Goal: Task Accomplishment & Management: Manage account settings

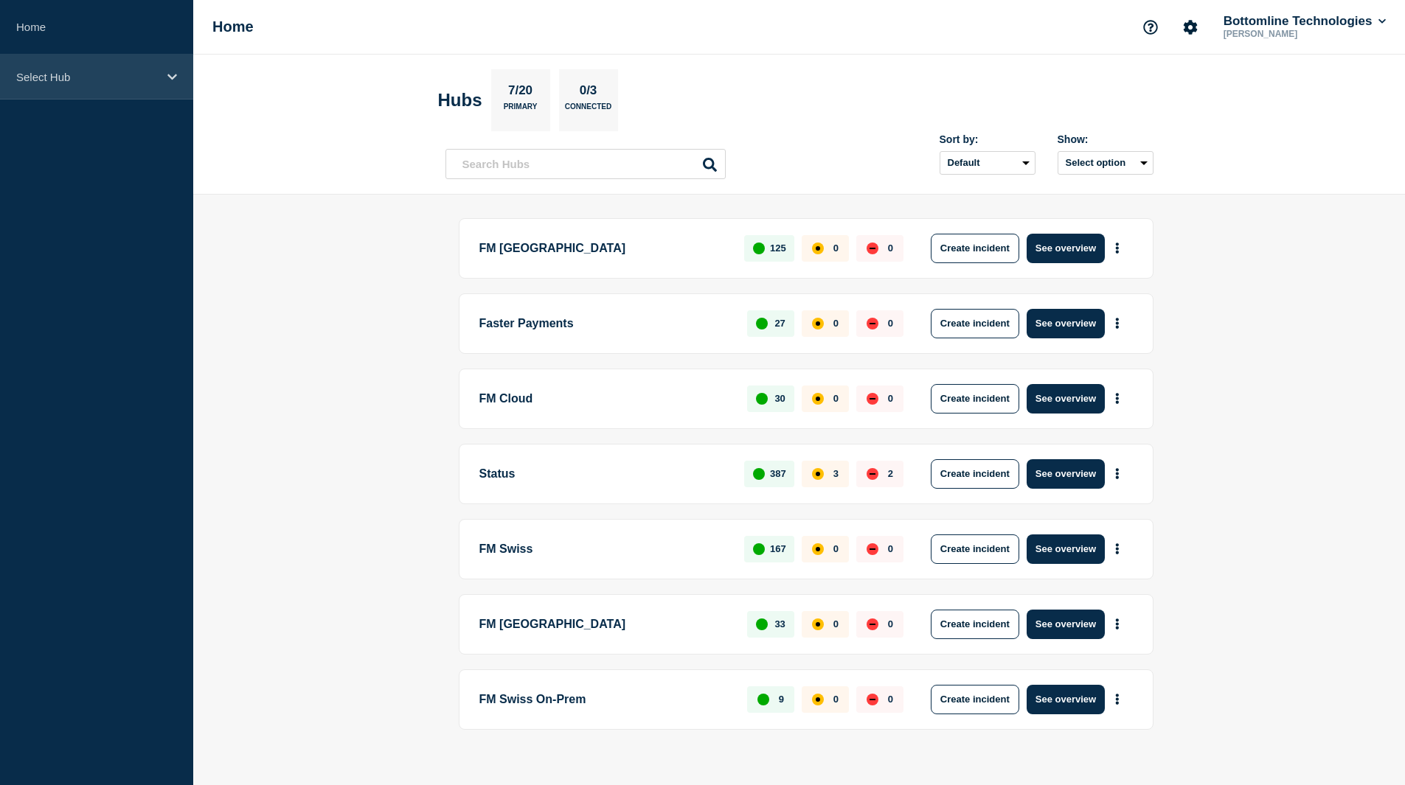
click at [93, 69] on div "Select Hub" at bounding box center [96, 77] width 193 height 45
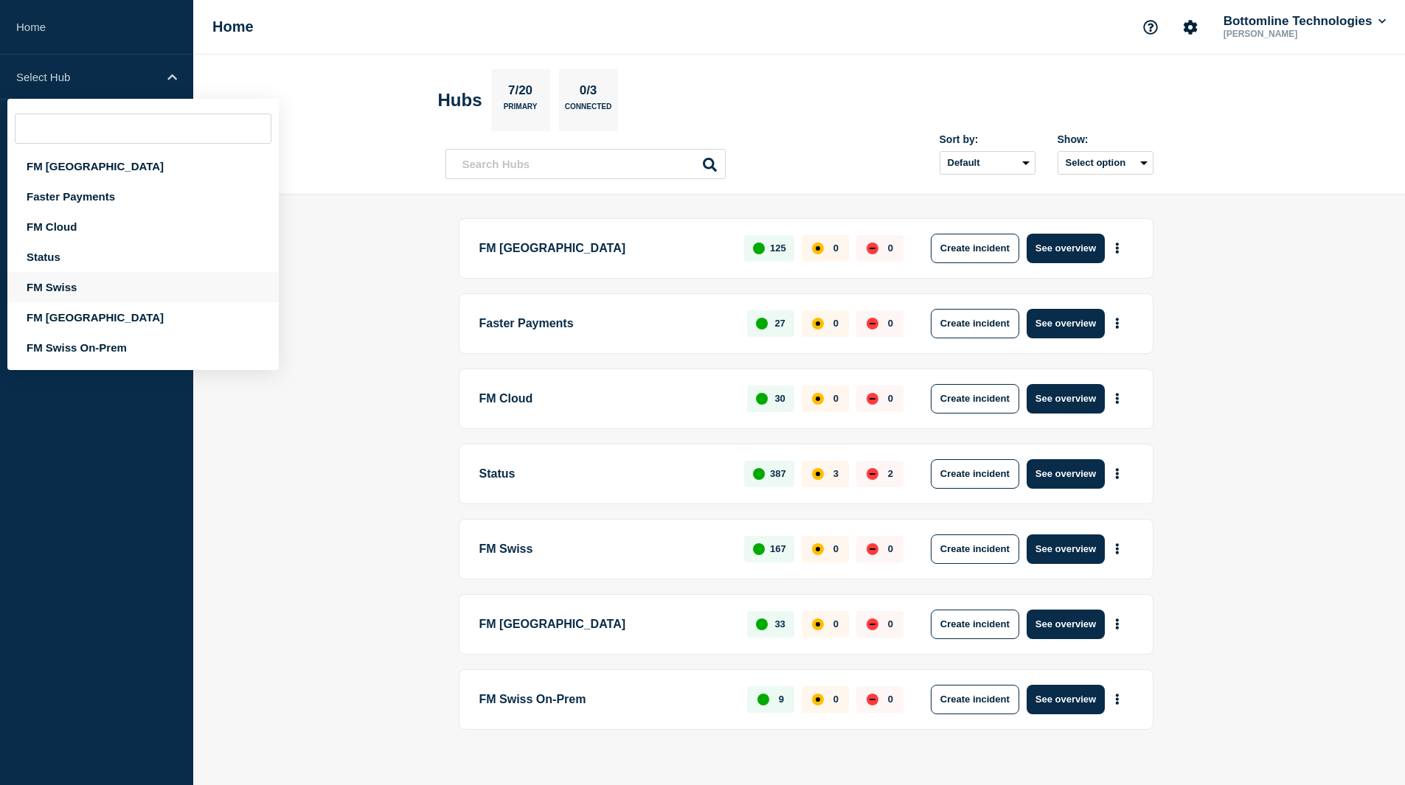
click at [66, 282] on div "FM Swiss" at bounding box center [142, 287] width 271 height 30
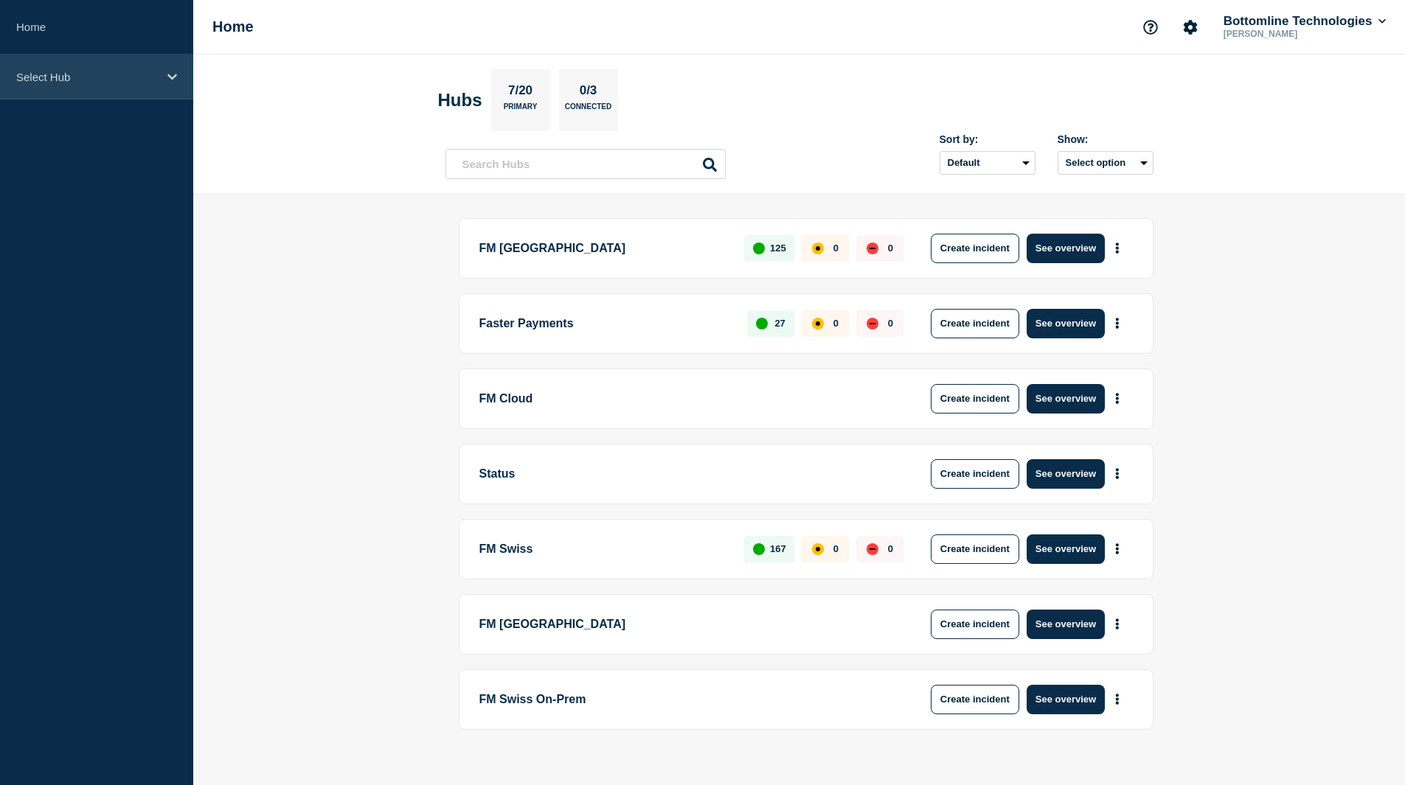
click at [91, 80] on p "Select Hub" at bounding box center [87, 77] width 142 height 13
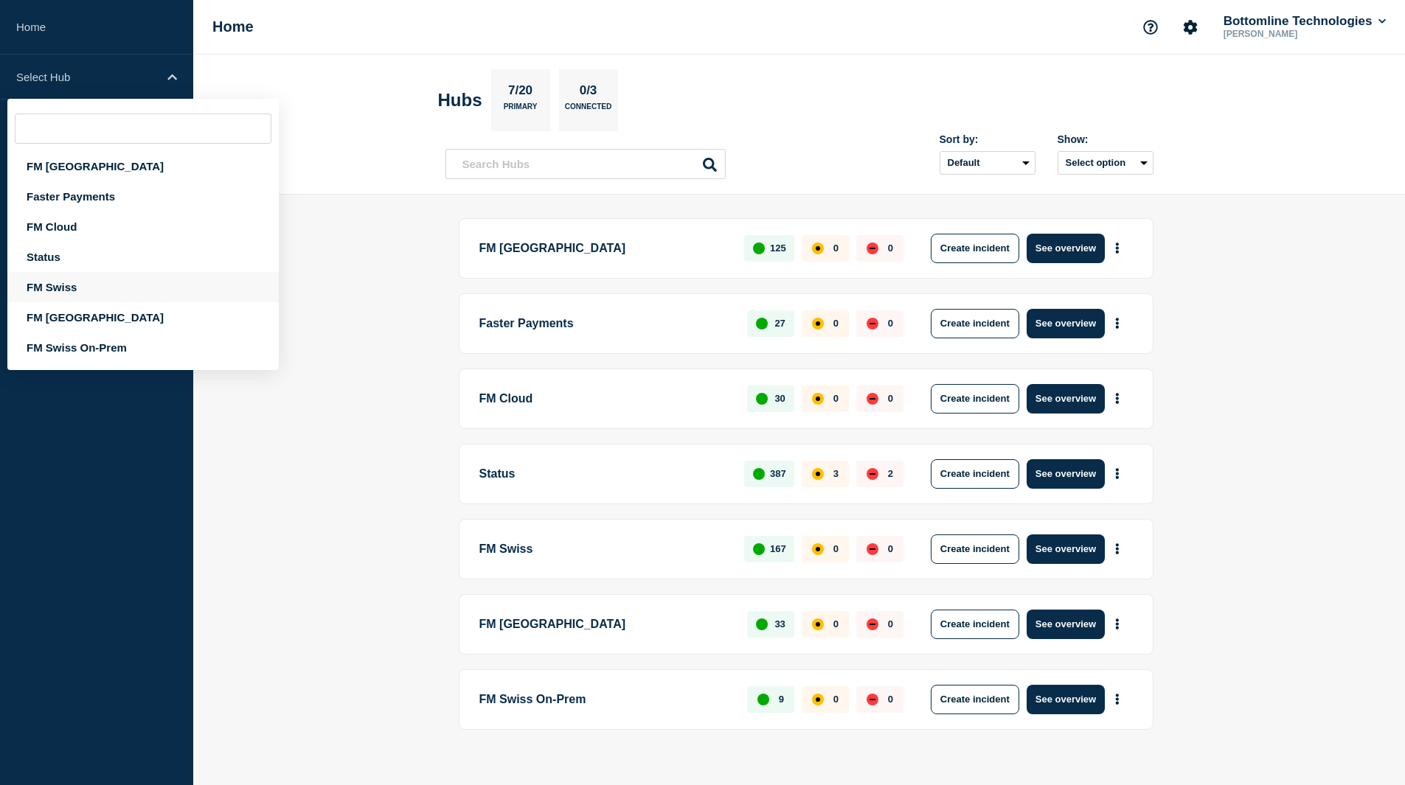
click at [84, 293] on div "FM Swiss" at bounding box center [142, 287] width 271 height 30
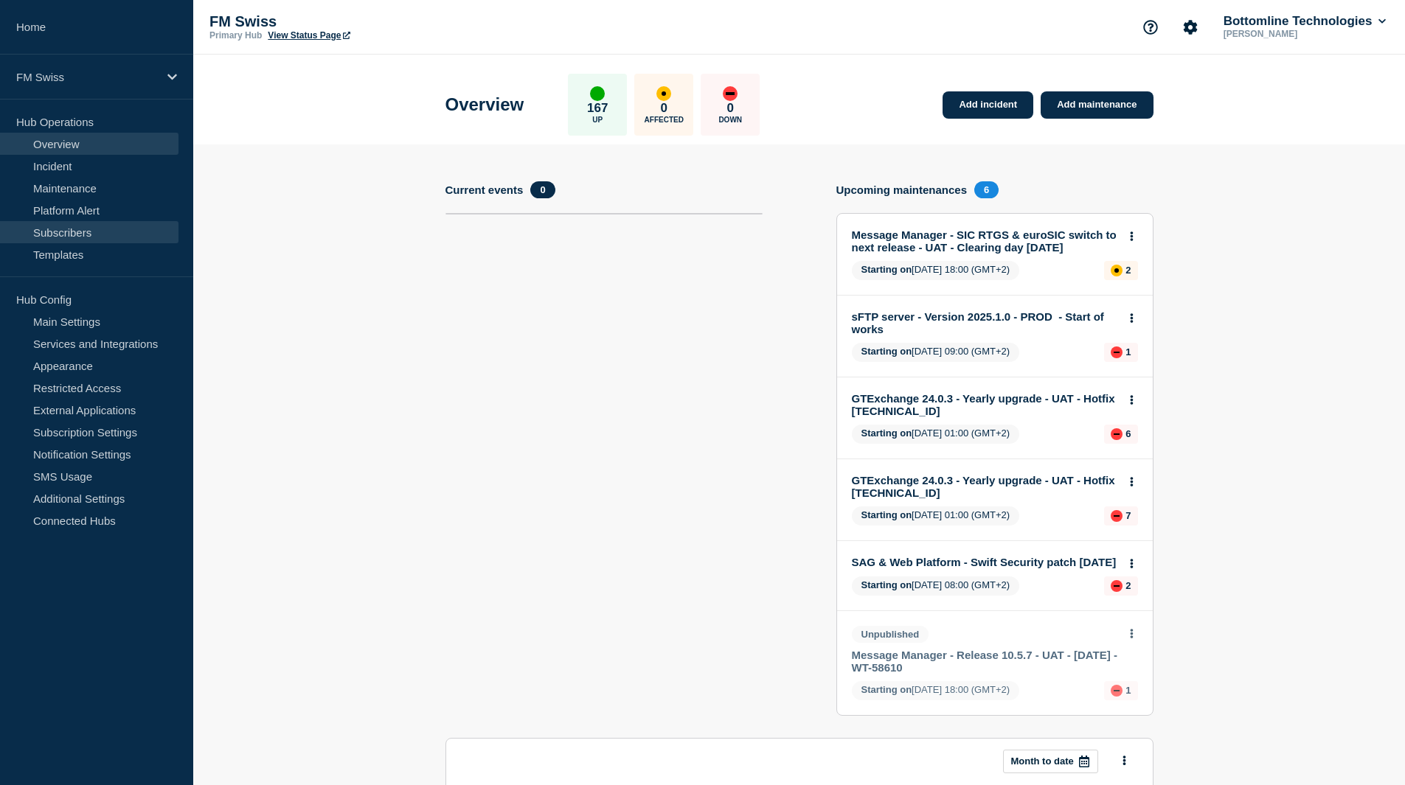
click at [82, 237] on link "Subscribers" at bounding box center [89, 232] width 178 height 22
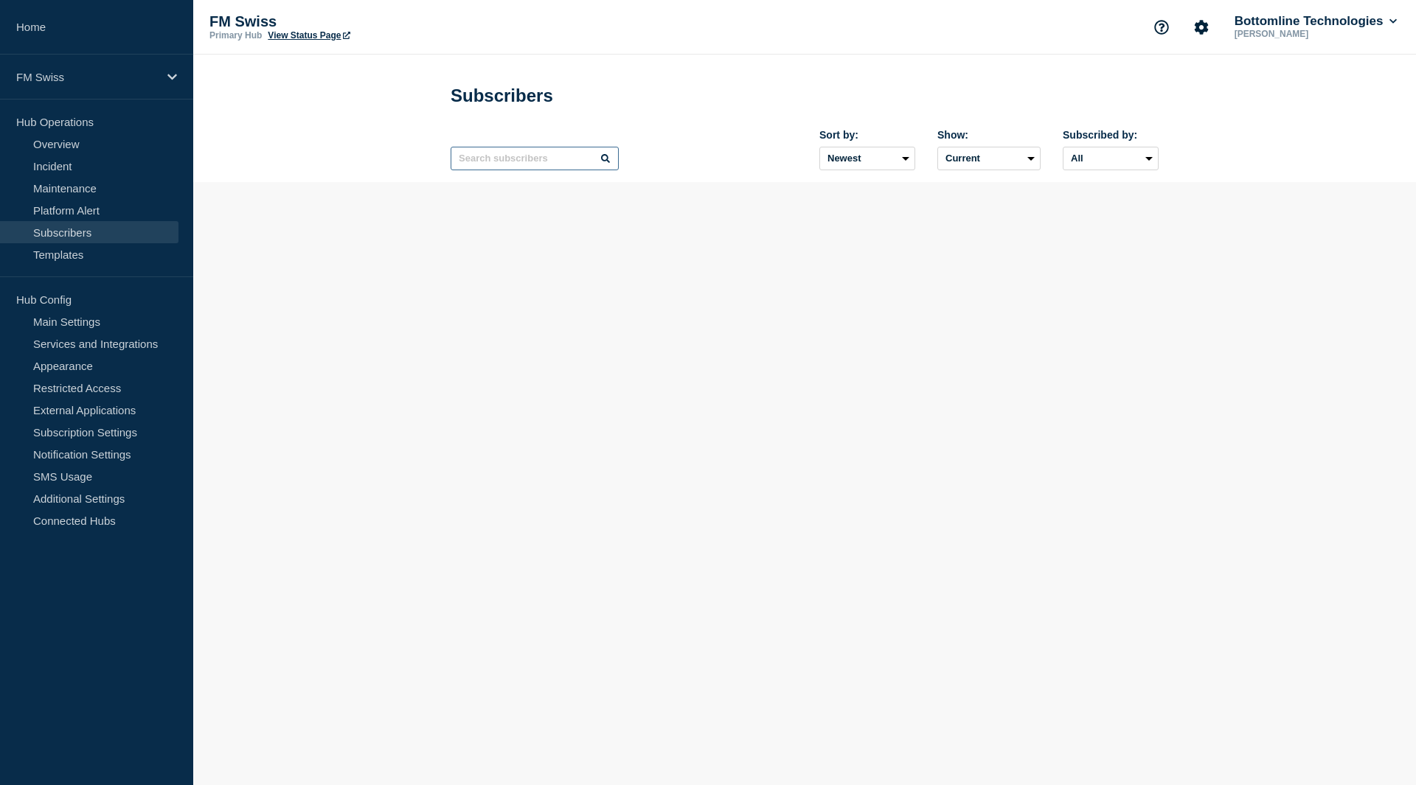
click at [493, 159] on input "text" at bounding box center [534, 159] width 168 height 24
type input "juliu"
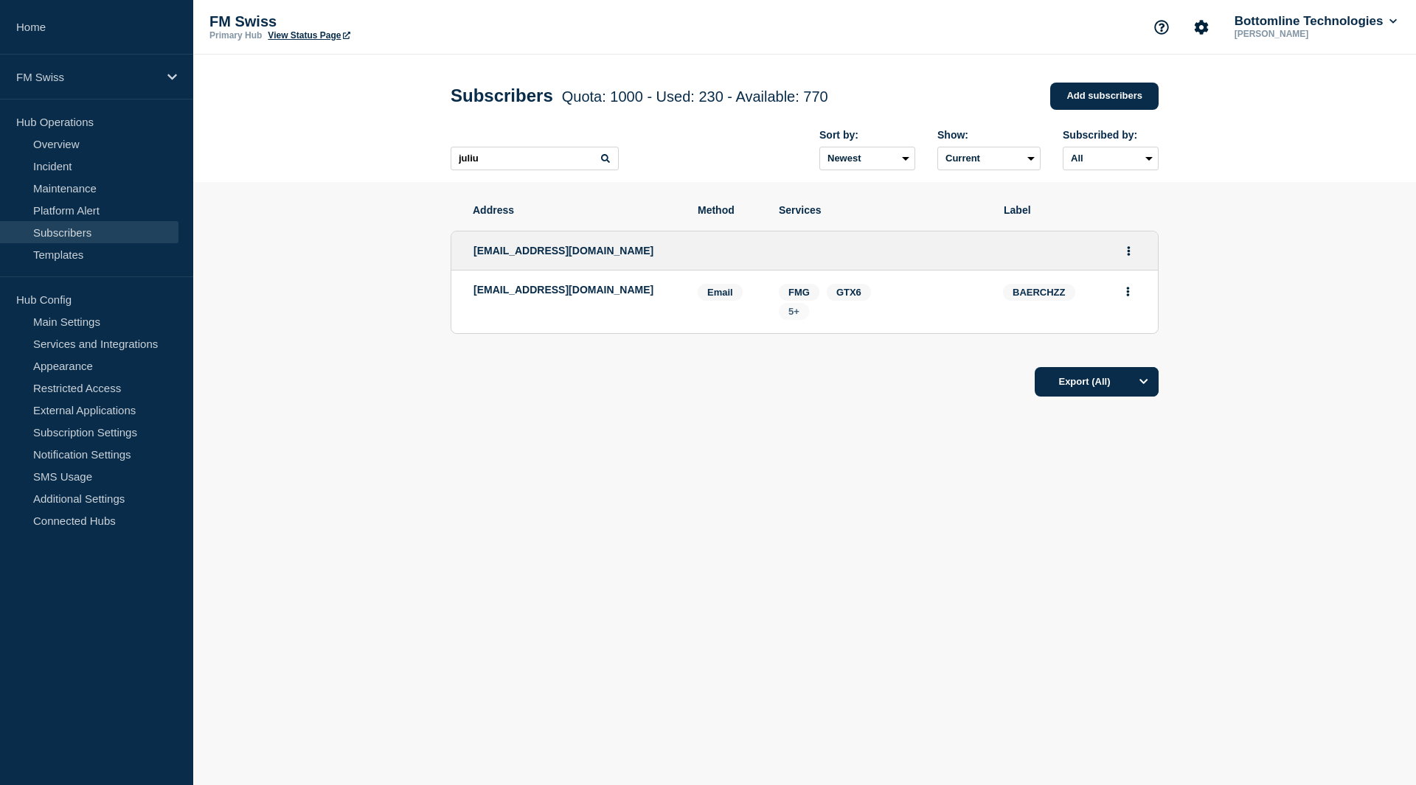
click at [797, 316] on span "5+" at bounding box center [793, 311] width 11 height 11
click at [1126, 257] on button "Actions" at bounding box center [1128, 251] width 18 height 23
click at [1121, 299] on link "Edit" at bounding box center [1123, 293] width 16 height 11
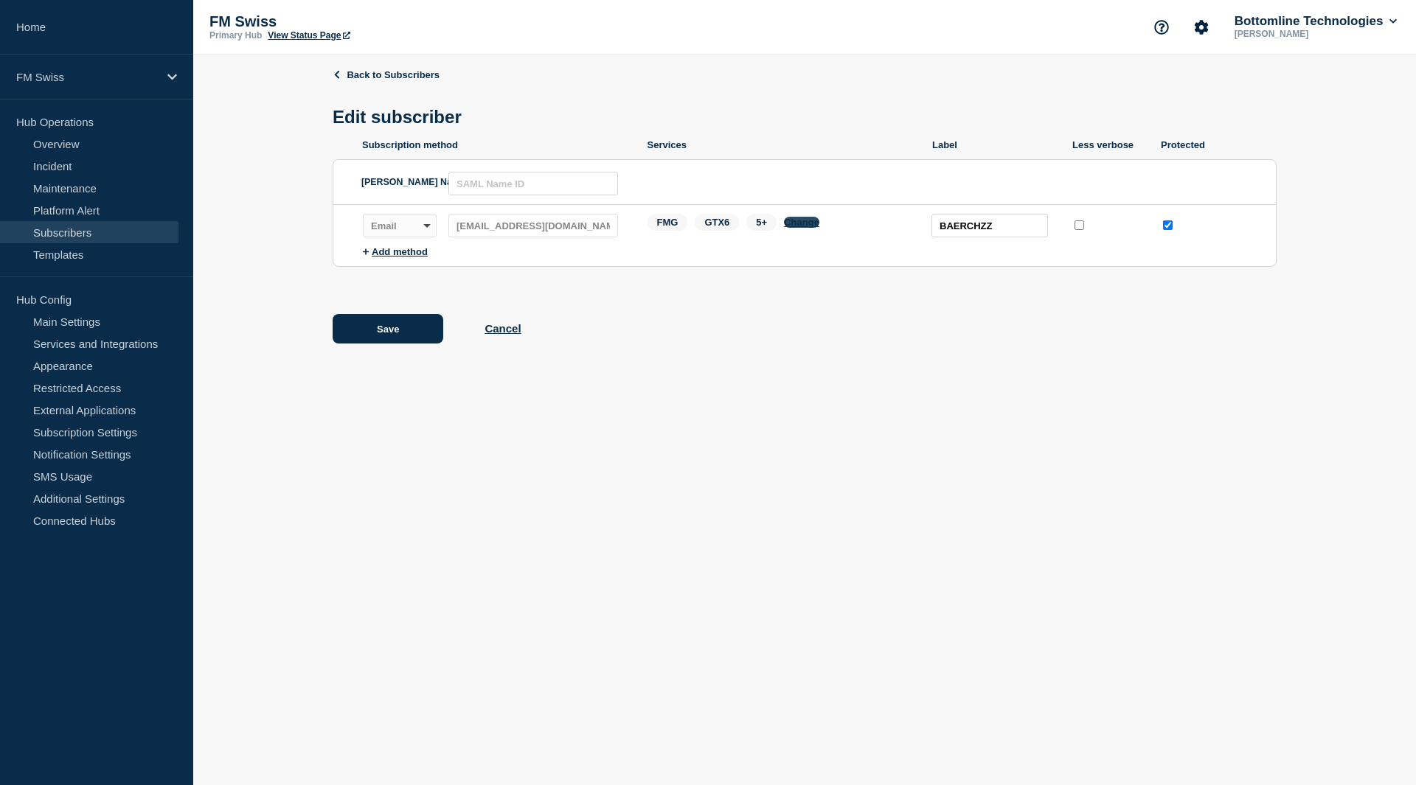
click at [798, 228] on button "Change" at bounding box center [801, 222] width 35 height 11
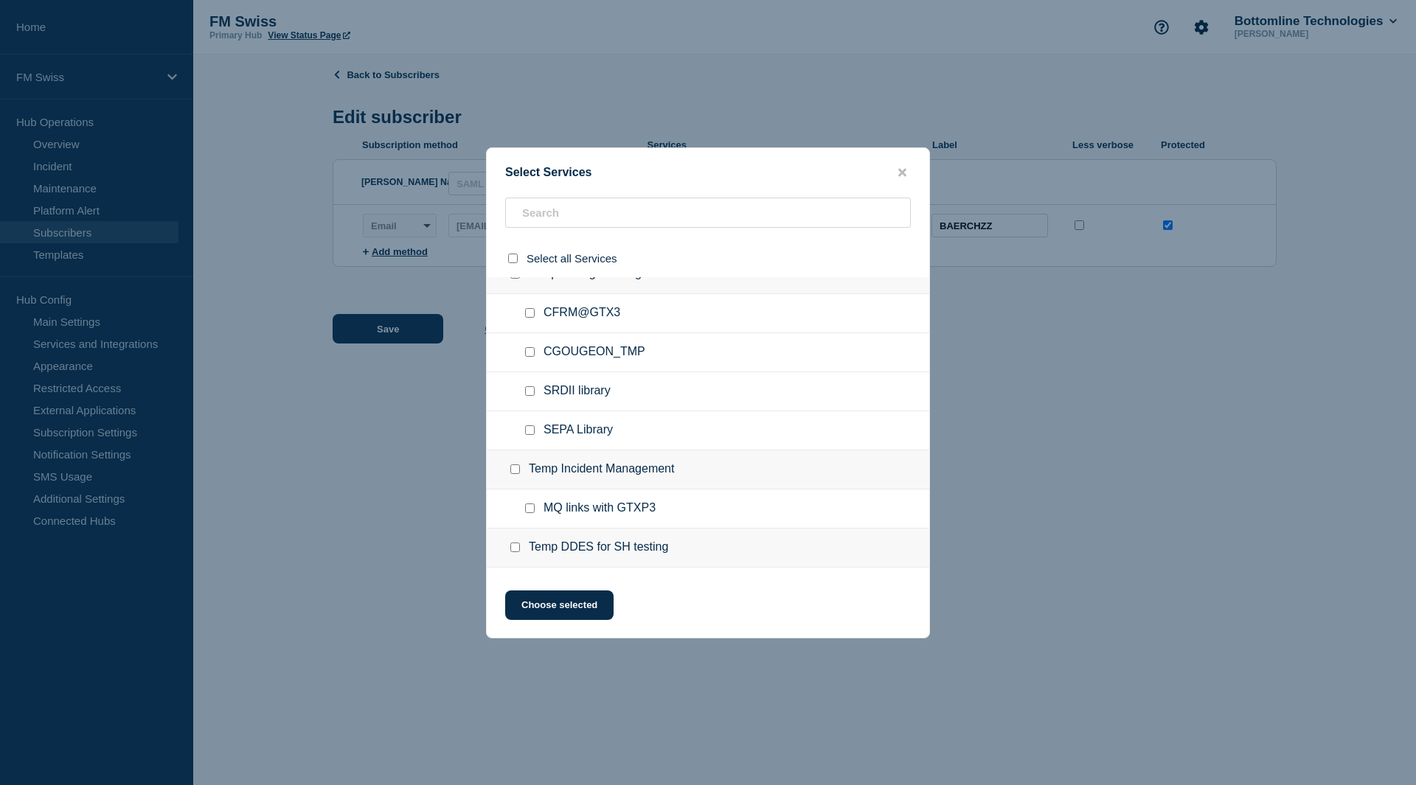
scroll to position [6818, 0]
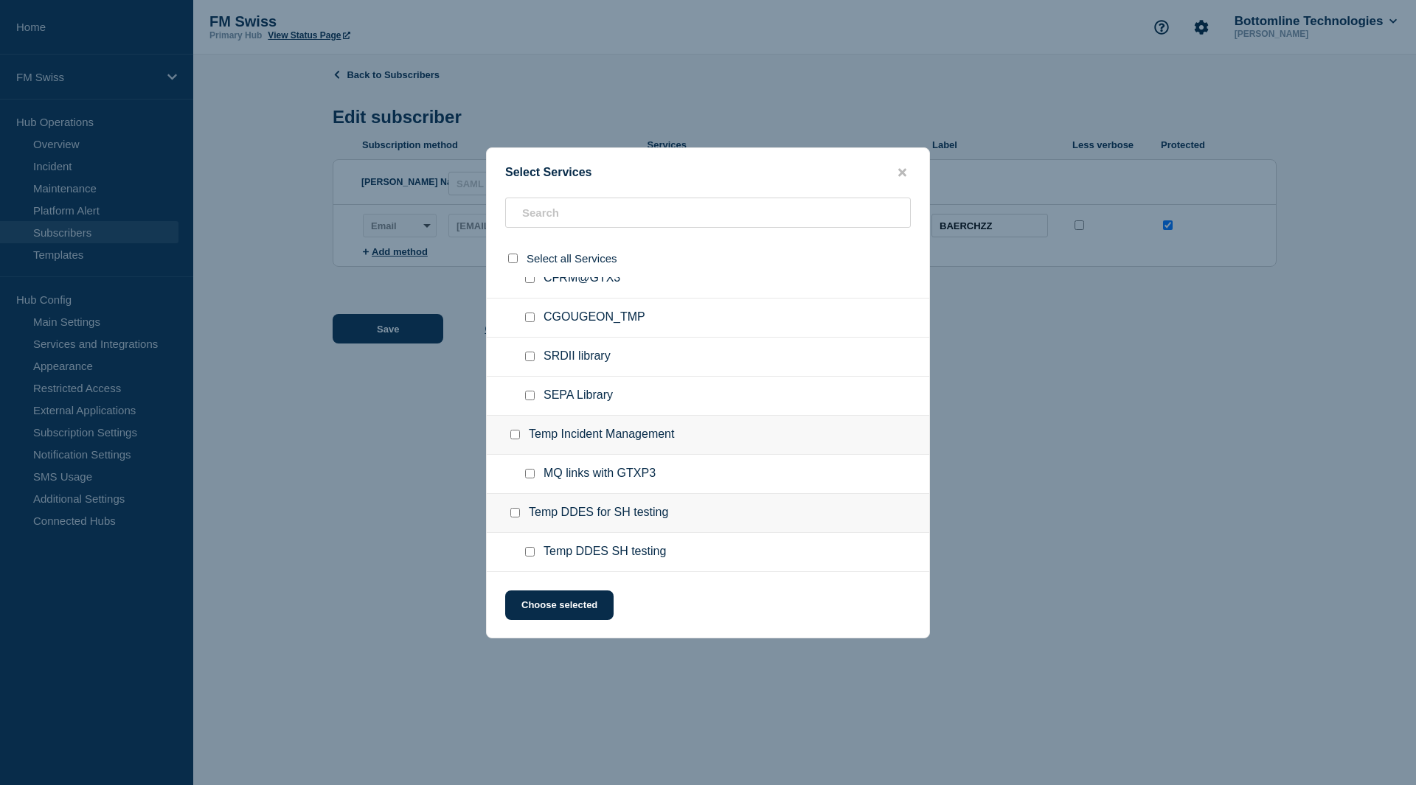
click at [906, 170] on button "close button" at bounding box center [902, 173] width 17 height 14
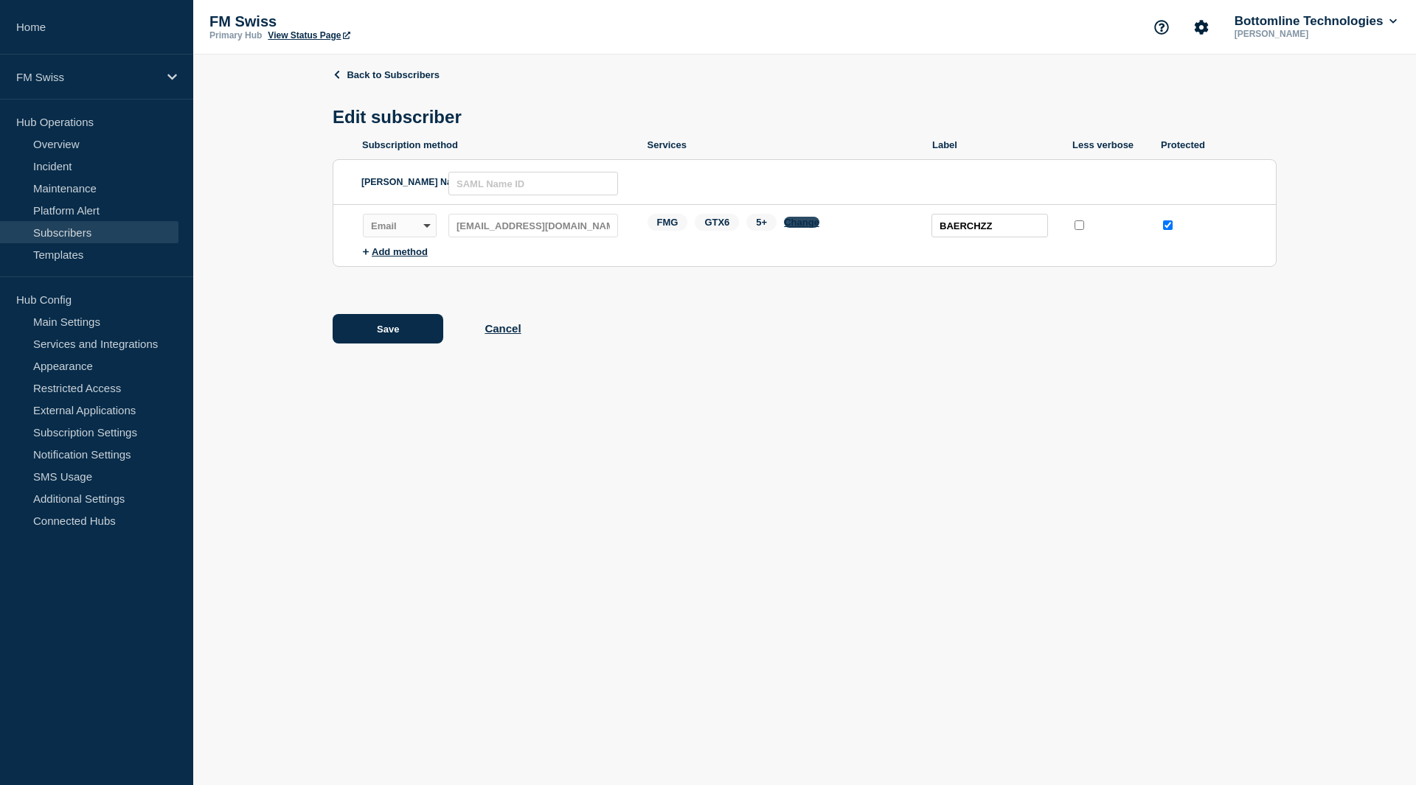
click at [798, 222] on button "Change" at bounding box center [801, 222] width 35 height 11
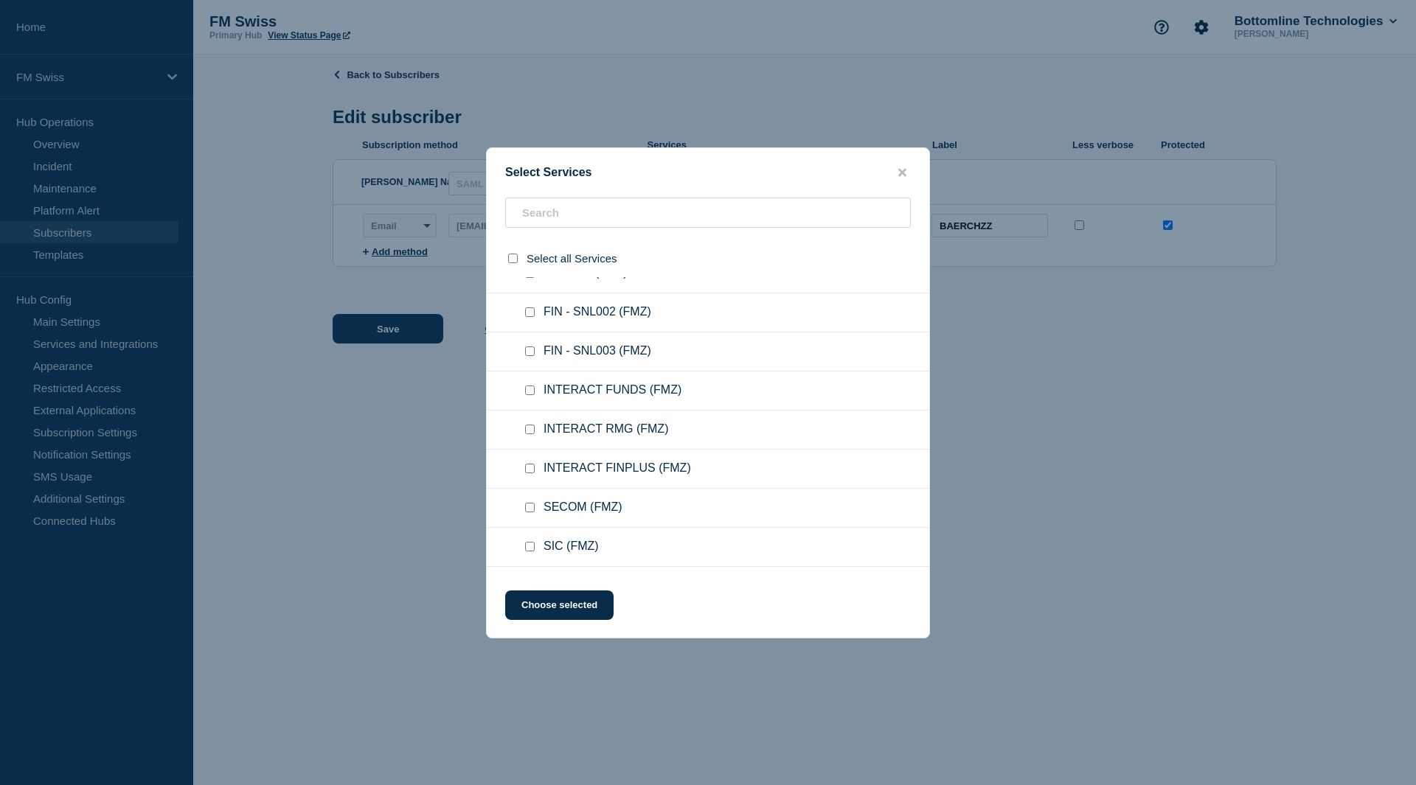
scroll to position [4424, 0]
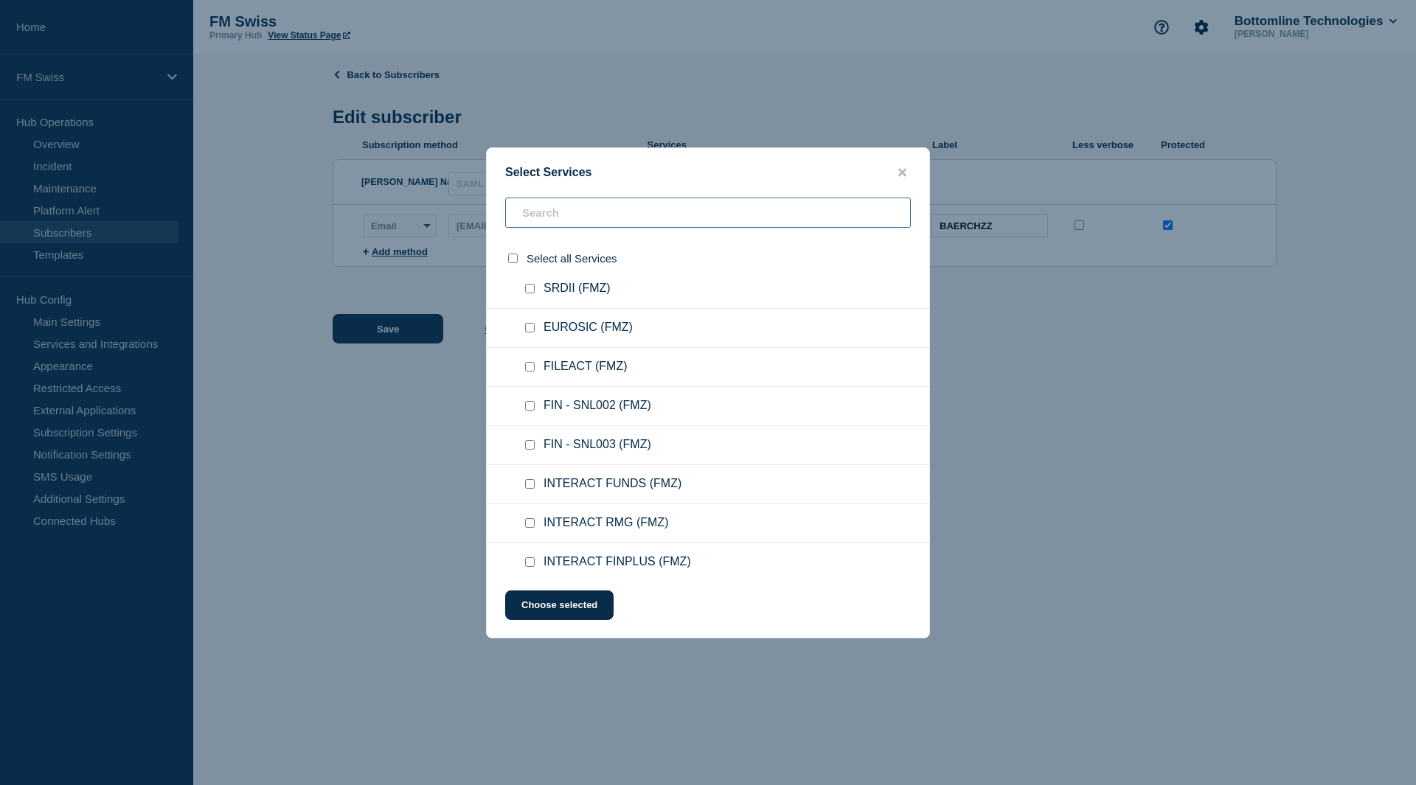
click at [611, 215] on input "text" at bounding box center [707, 213] width 405 height 30
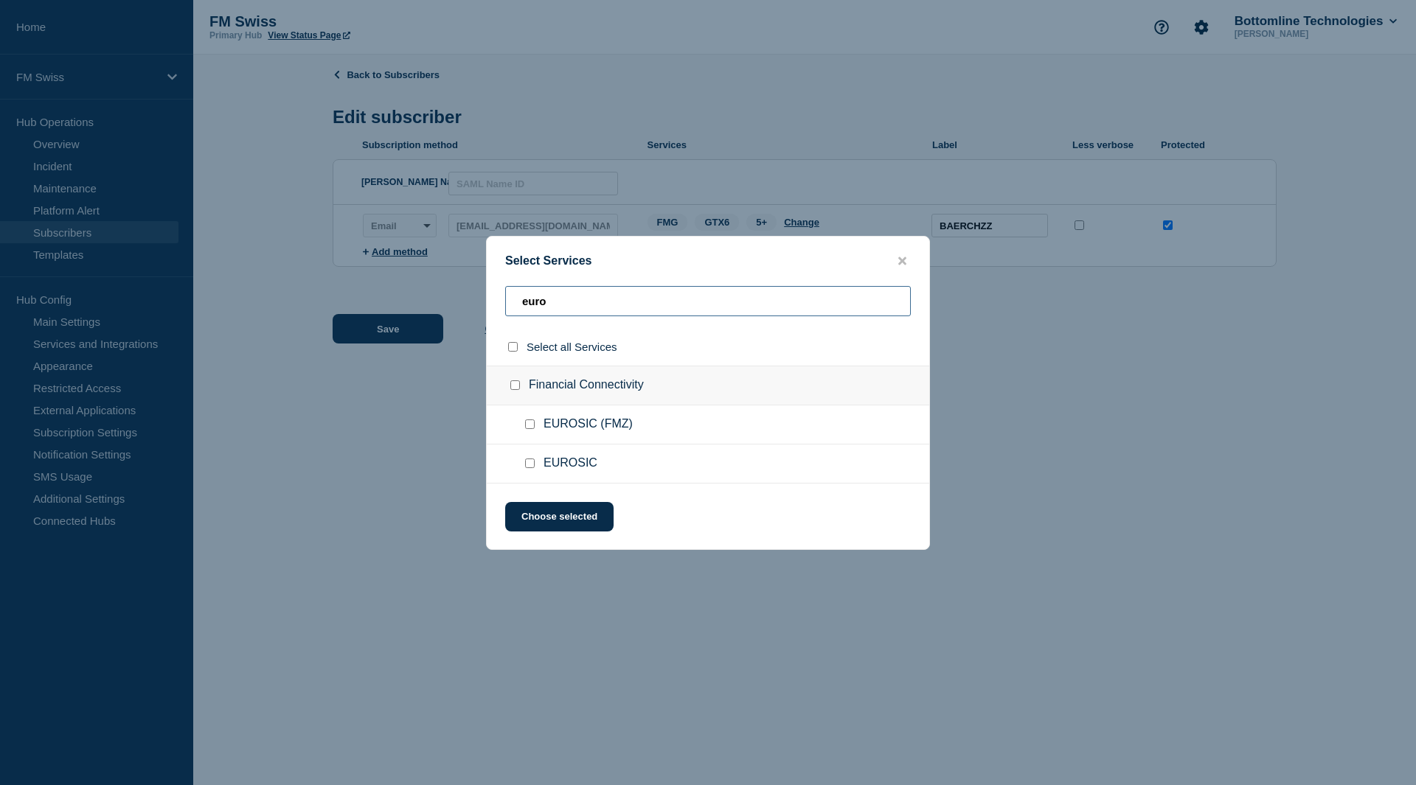
type input "euro"
click at [529, 462] on input "EUROSIC checkbox" at bounding box center [530, 464] width 10 height 10
checkbox input "true"
click at [529, 509] on button "Choose selected" at bounding box center [559, 516] width 108 height 29
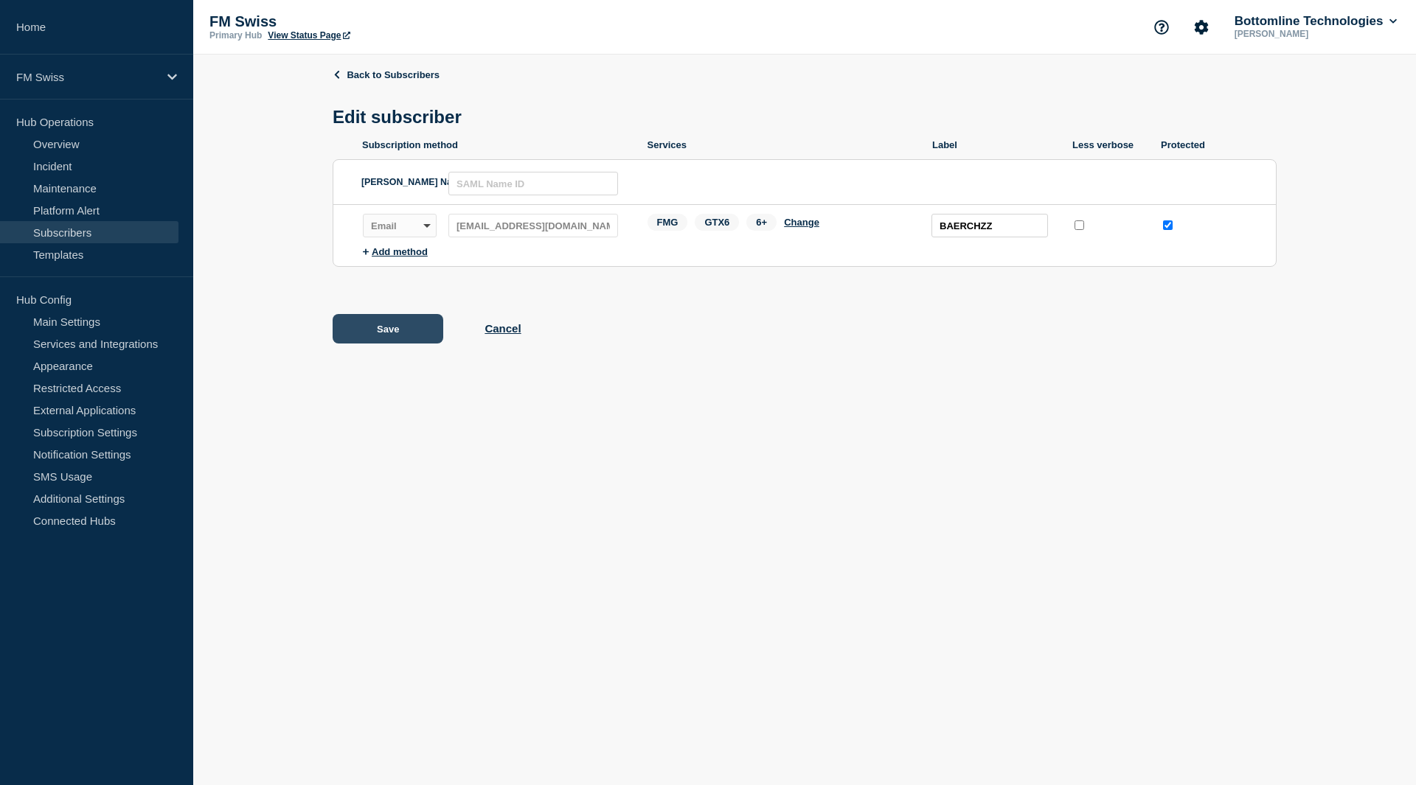
click at [393, 331] on button "Save" at bounding box center [388, 328] width 111 height 29
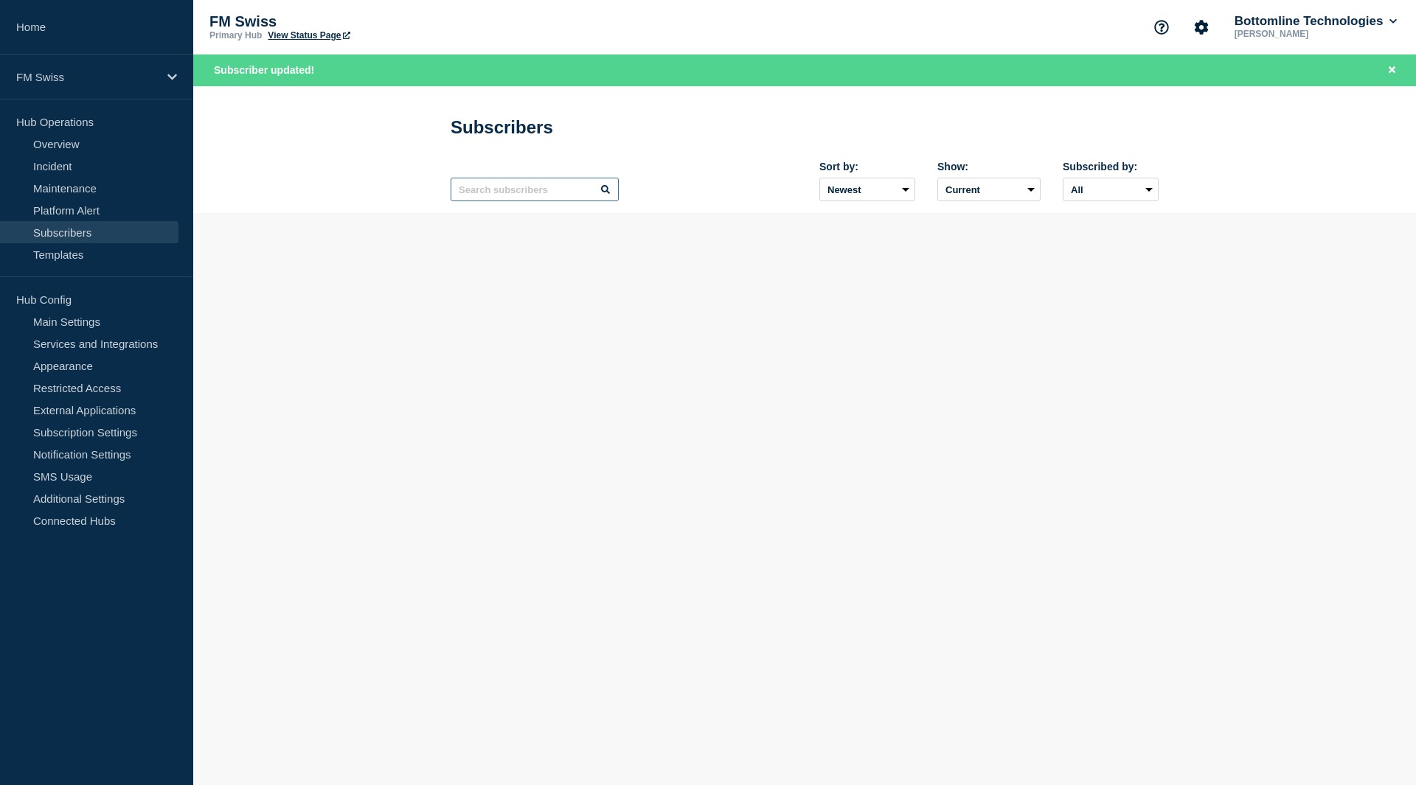
click at [551, 183] on input "text" at bounding box center [534, 190] width 168 height 24
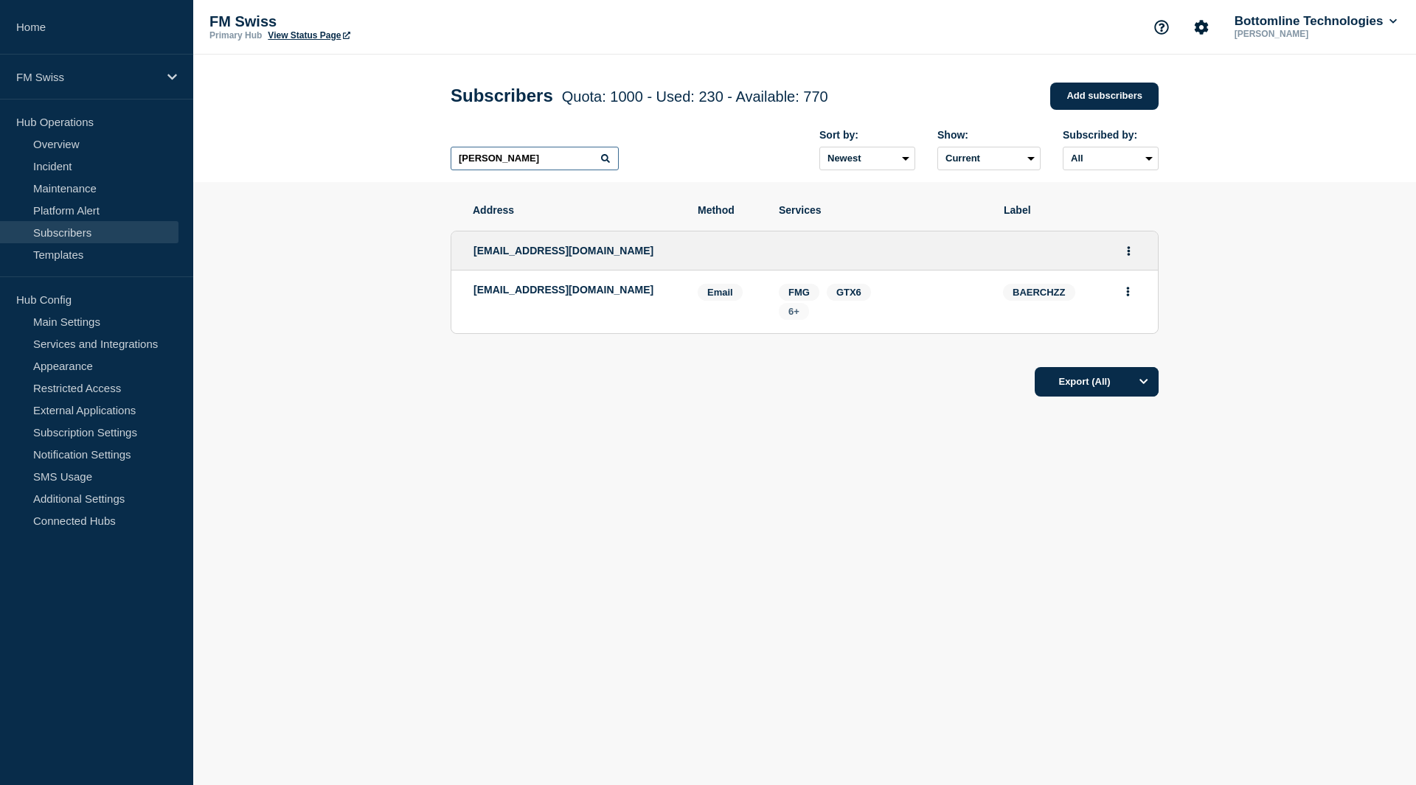
type input "[PERSON_NAME]"
click at [791, 317] on span "6+" at bounding box center [793, 311] width 11 height 11
click at [545, 639] on body "Home FM Swiss Hub Operations Overview Incident Maintenance Platform Alert Subsc…" at bounding box center [708, 392] width 1416 height 785
click at [639, 544] on body "Home FM Swiss Hub Operations Overview Incident Maintenance Platform Alert Subsc…" at bounding box center [708, 392] width 1416 height 785
